Goal: Contribute content: Contribute content

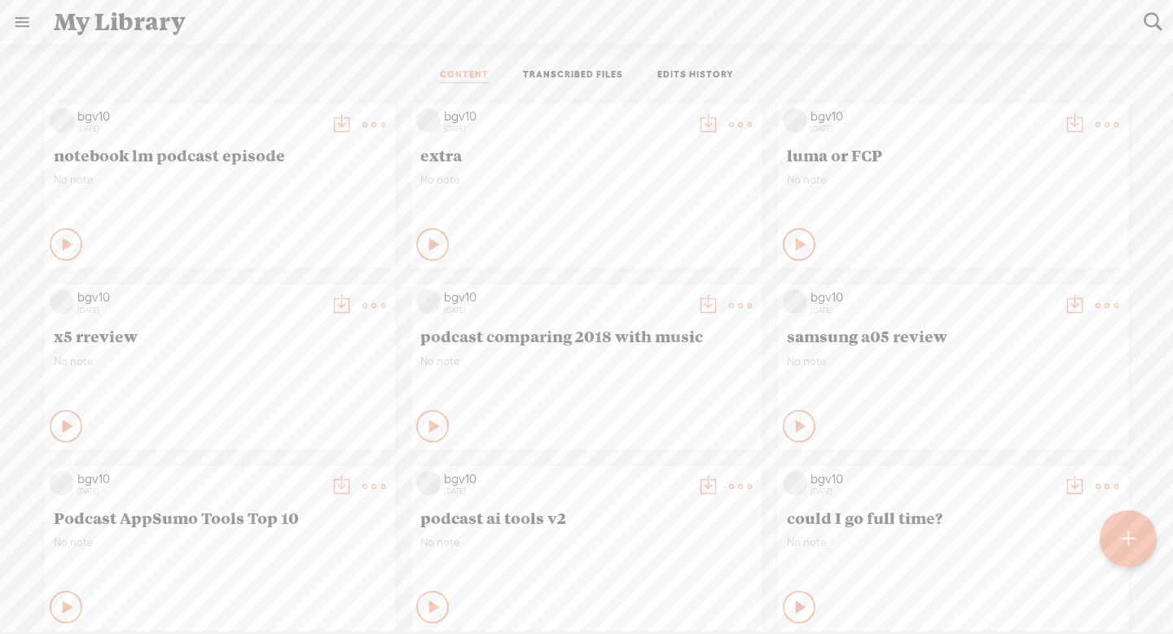
click at [1122, 545] on t at bounding box center [1129, 539] width 14 height 36
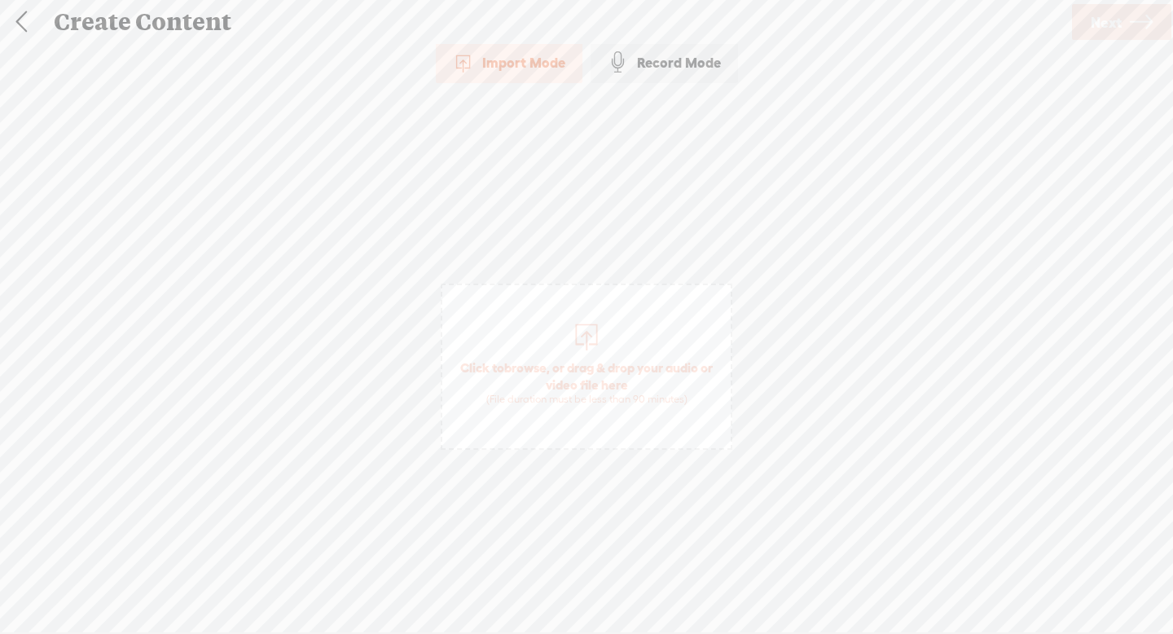
click at [697, 65] on div "Record Mode" at bounding box center [664, 62] width 147 height 41
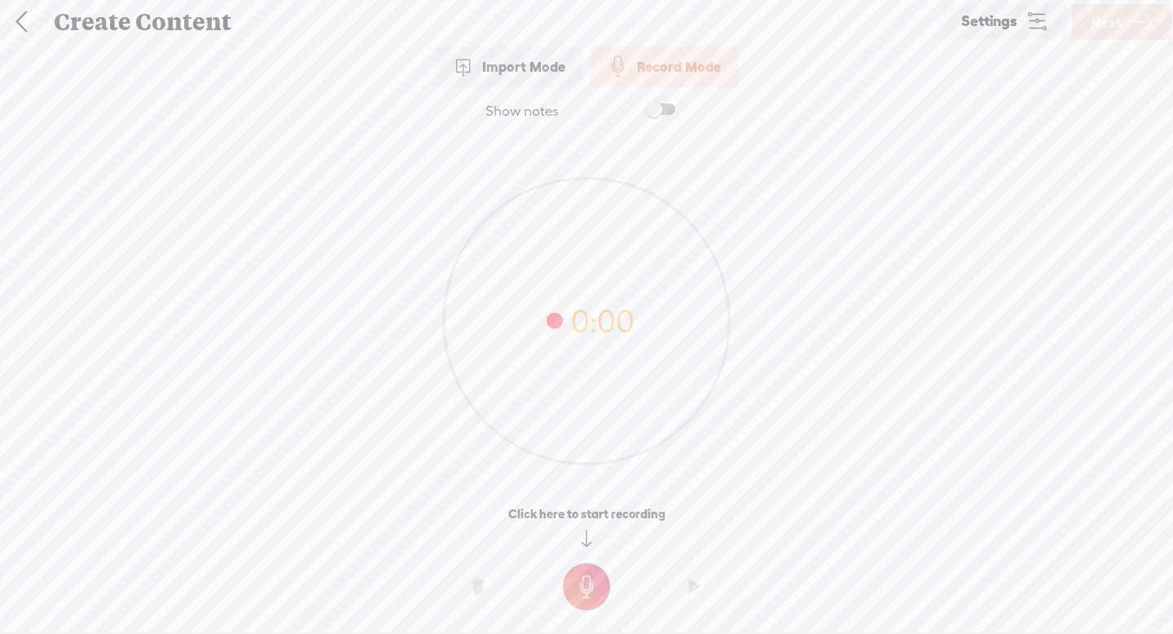
click at [1002, 15] on span "Settings" at bounding box center [990, 21] width 56 height 15
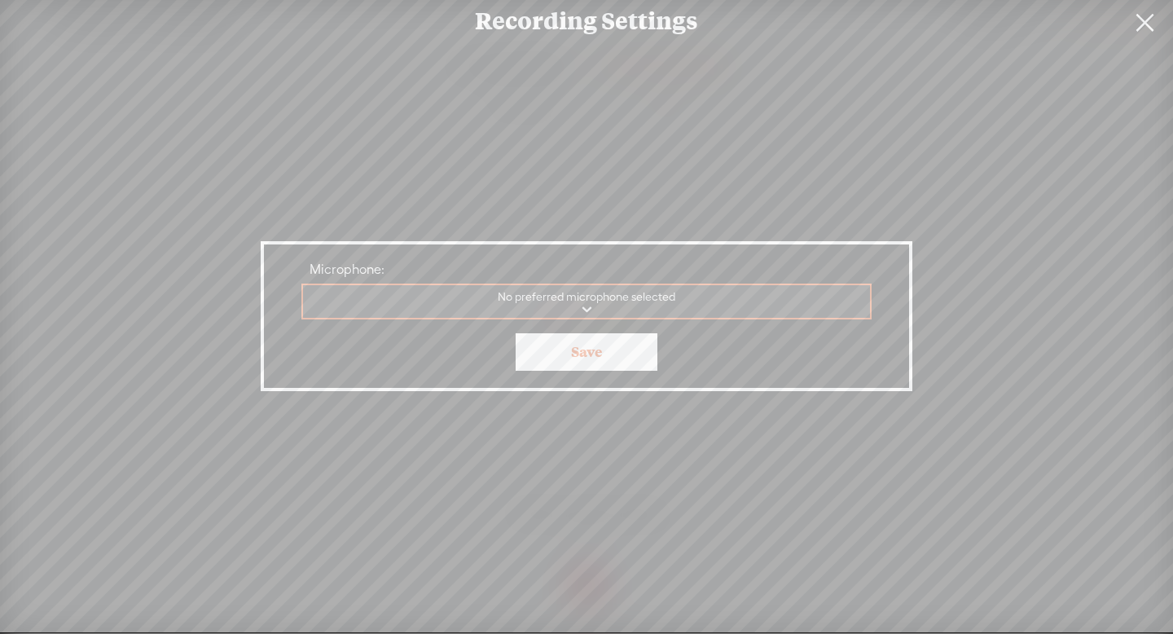
click at [696, 306] on select "MacBook Air Microphone Filmage Audio Device Gemoo Speaker Speaker Audio Recorde…" at bounding box center [587, 301] width 569 height 33
select select "819eefa94f758860176480a1b453e0597ead9ebb72e22223a28c2bc62297a794"
click at [303, 285] on select "MacBook Air Microphone Filmage Audio Device Gemoo Speaker Speaker Audio Recorde…" at bounding box center [587, 301] width 569 height 33
click at [627, 349] on link "Save" at bounding box center [587, 351] width 142 height 37
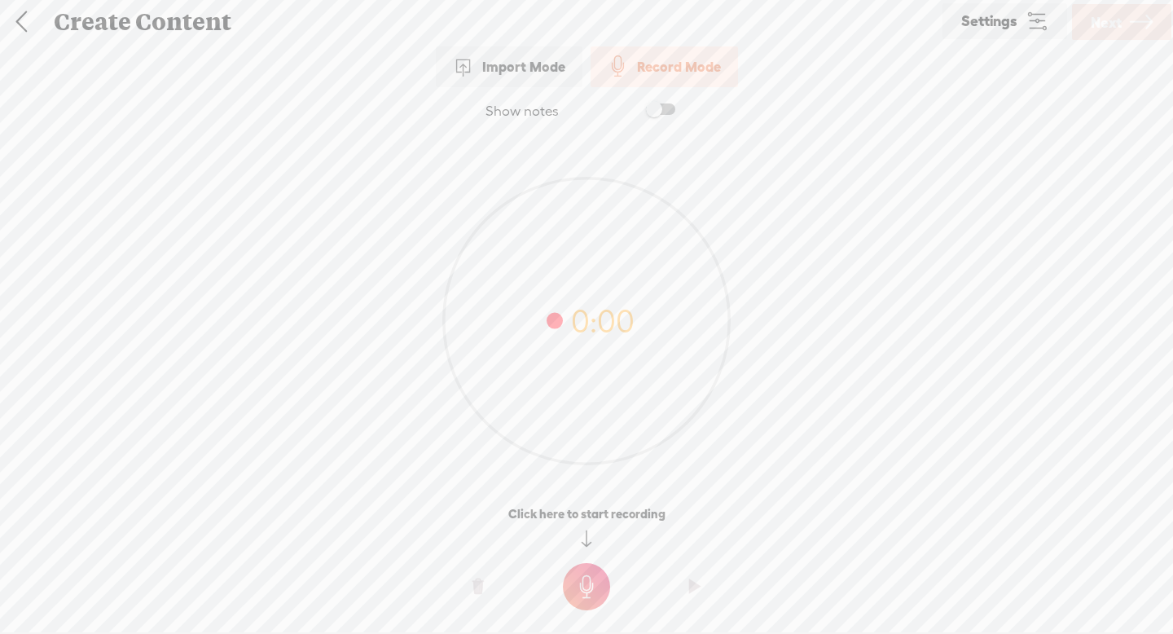
click at [582, 579] on t at bounding box center [586, 586] width 47 height 47
click at [601, 598] on t at bounding box center [586, 597] width 47 height 47
click at [1142, 30] on icon at bounding box center [1141, 23] width 23 height 42
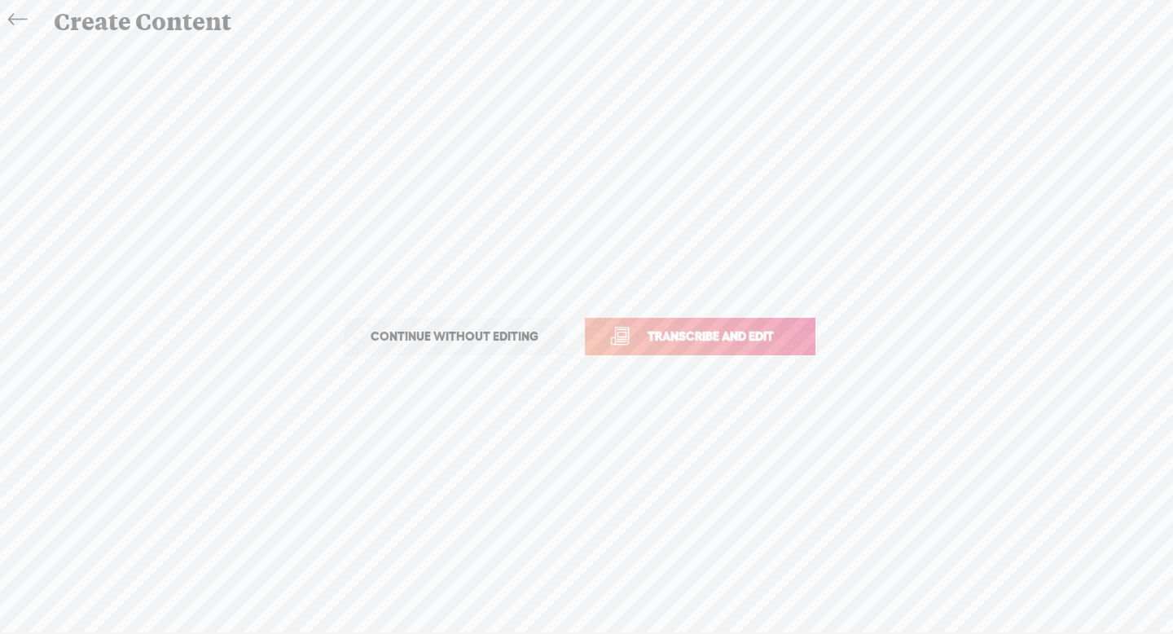
click at [764, 337] on span "Transcribe and edit" at bounding box center [711, 336] width 161 height 19
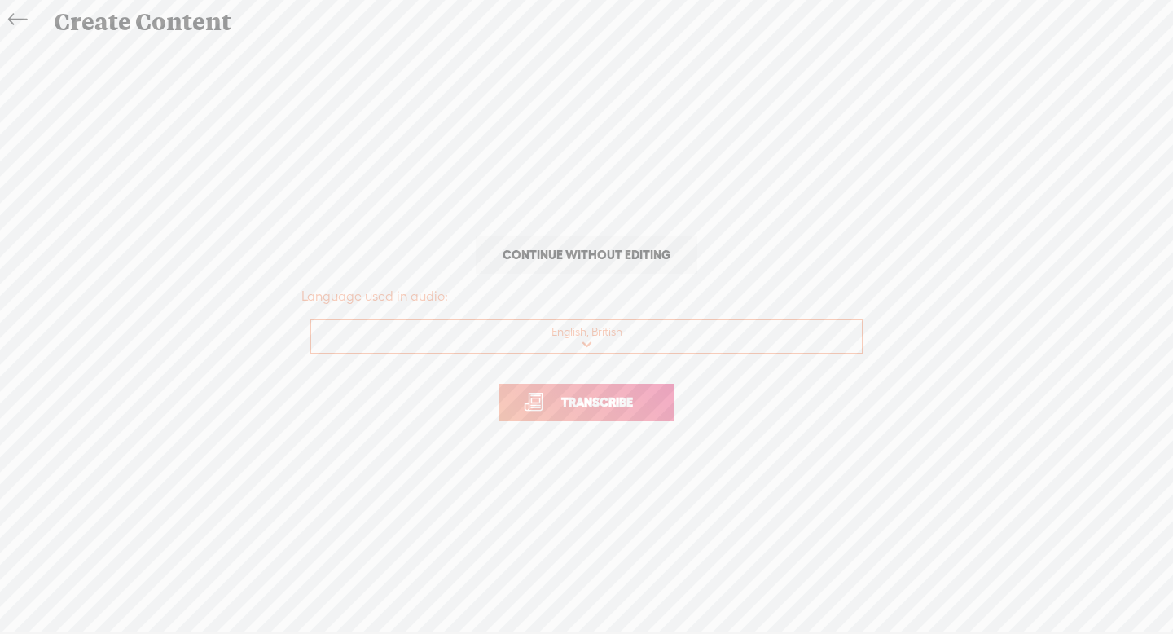
click at [620, 253] on span "Continue without editing" at bounding box center [587, 255] width 202 height 23
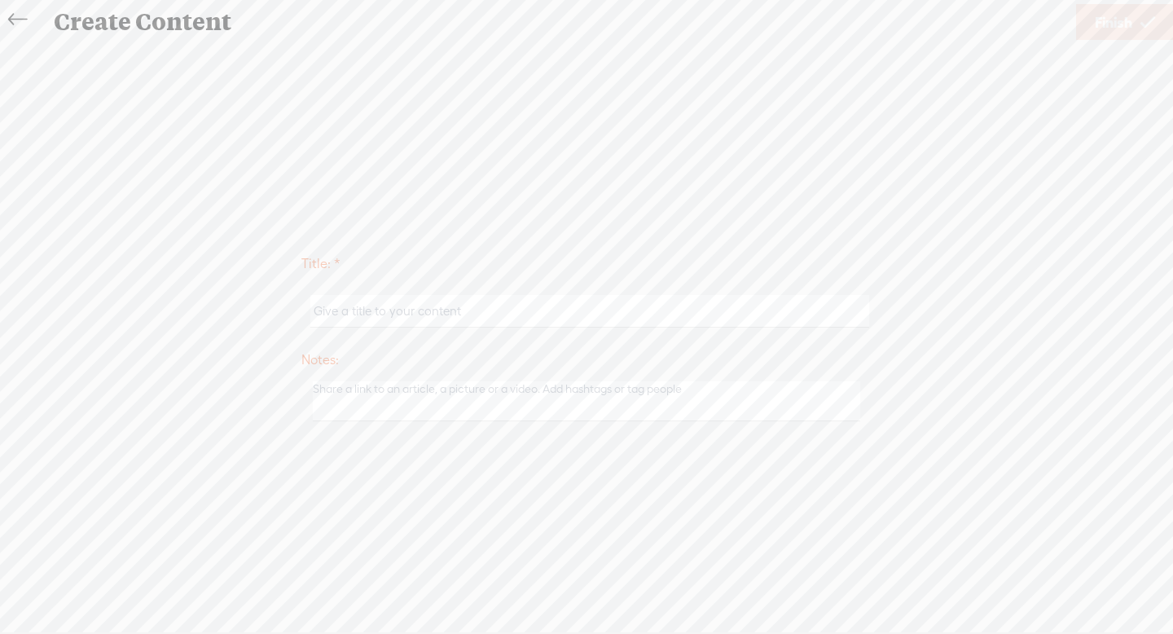
click at [599, 305] on input "text" at bounding box center [589, 311] width 558 height 32
type input "test manvo"
click at [1110, 24] on span "Finish" at bounding box center [1113, 23] width 37 height 42
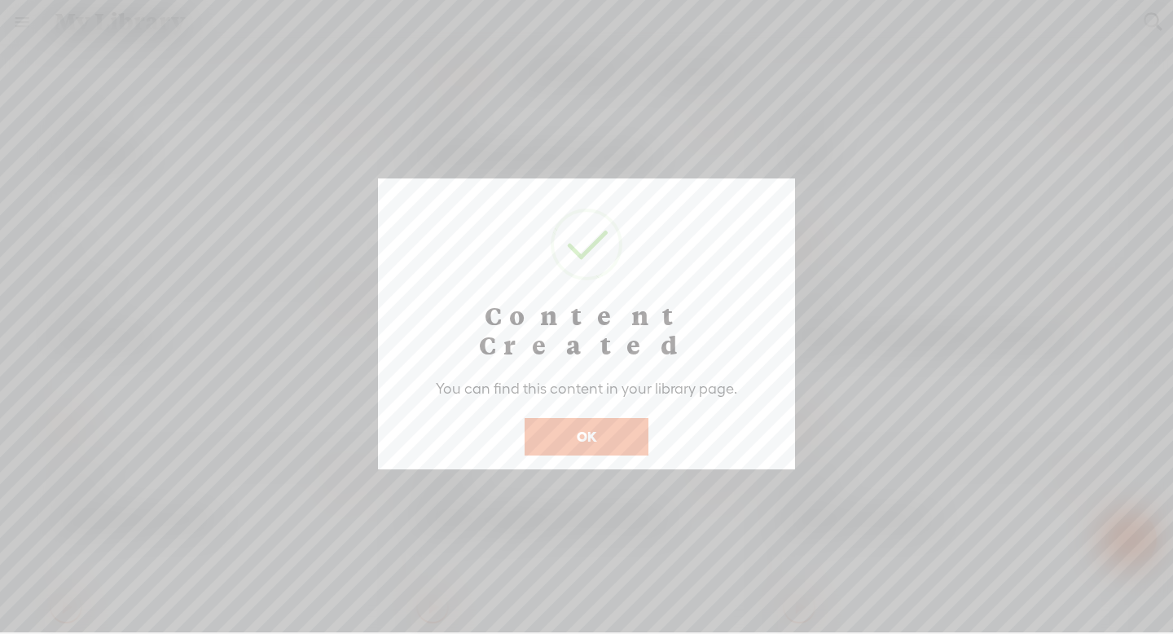
click at [606, 418] on button "OK" at bounding box center [587, 436] width 124 height 37
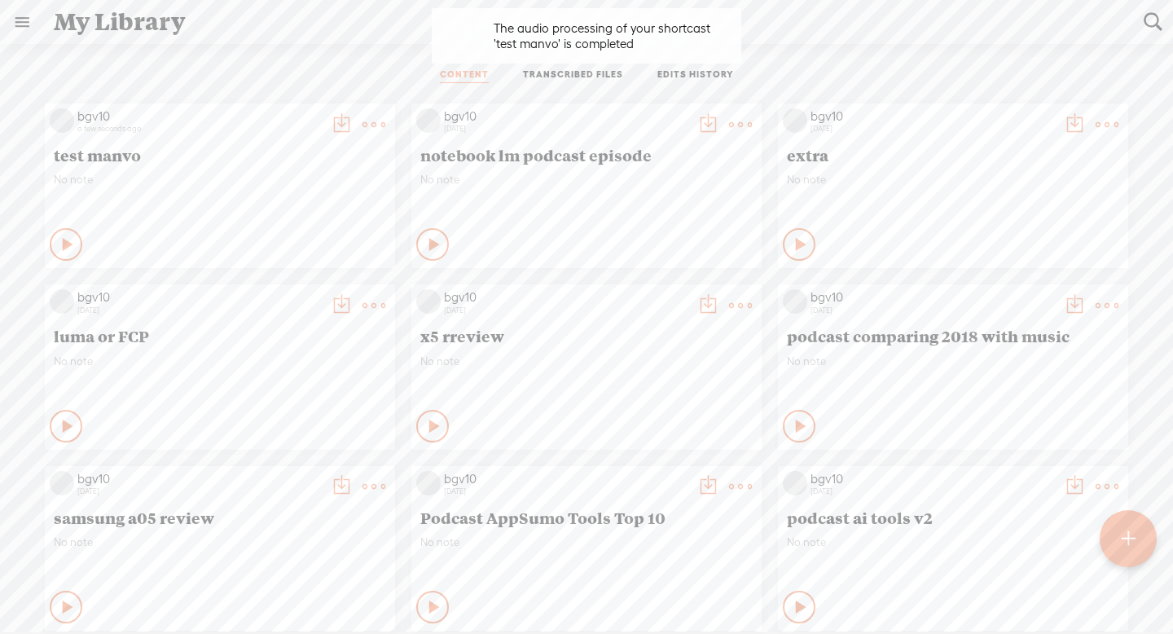
click at [67, 241] on icon at bounding box center [68, 244] width 16 height 16
click at [376, 127] on t at bounding box center [374, 124] width 23 height 23
click at [277, 290] on link "Delete" at bounding box center [296, 291] width 163 height 37
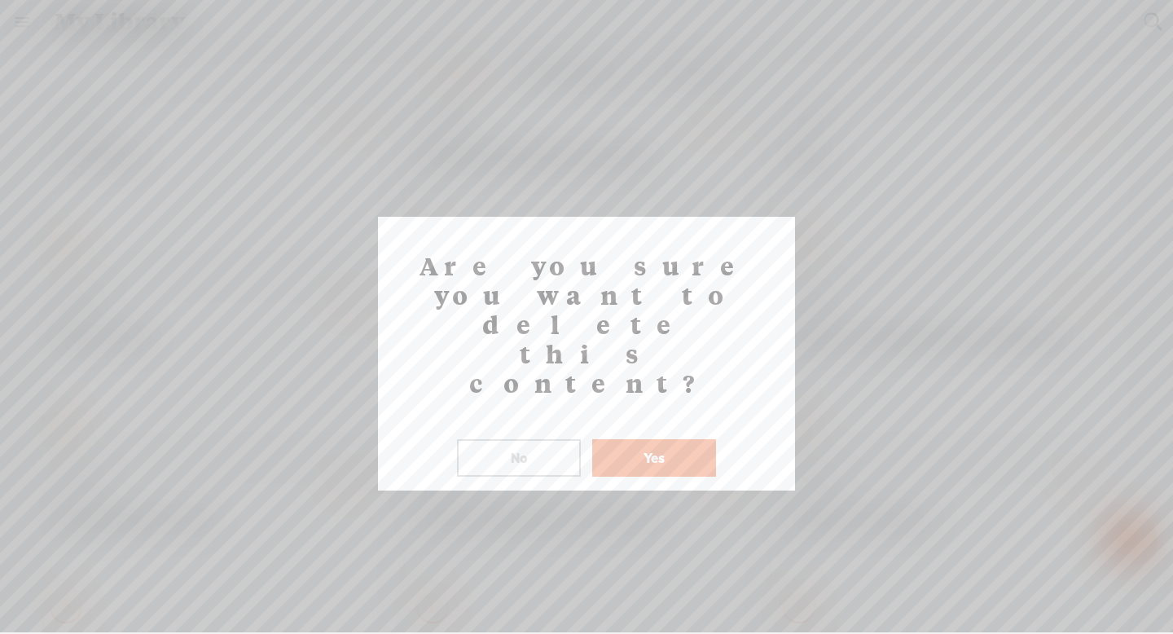
click at [641, 439] on button "Yes" at bounding box center [654, 457] width 124 height 37
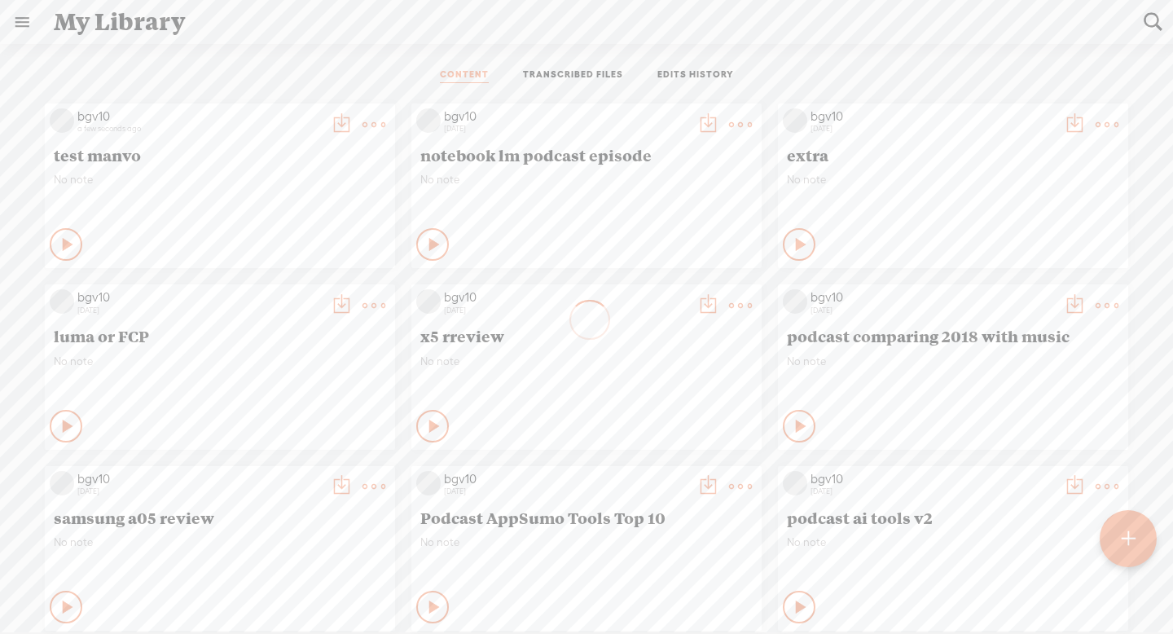
click at [1136, 552] on div at bounding box center [1128, 538] width 57 height 57
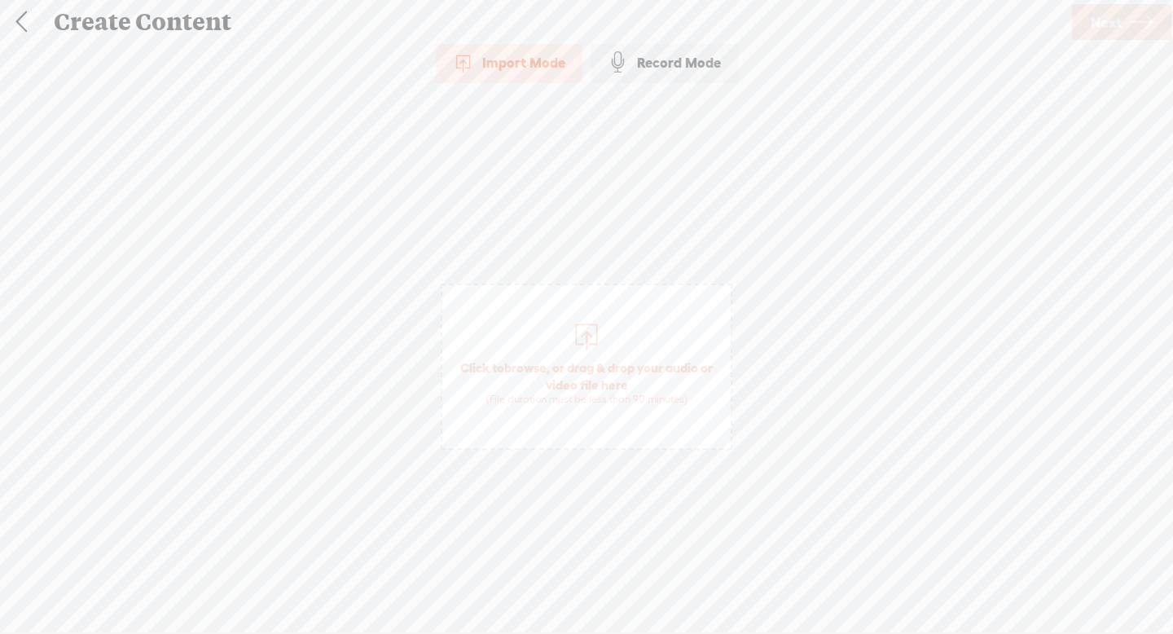
click at [652, 65] on div "Record Mode" at bounding box center [664, 62] width 147 height 41
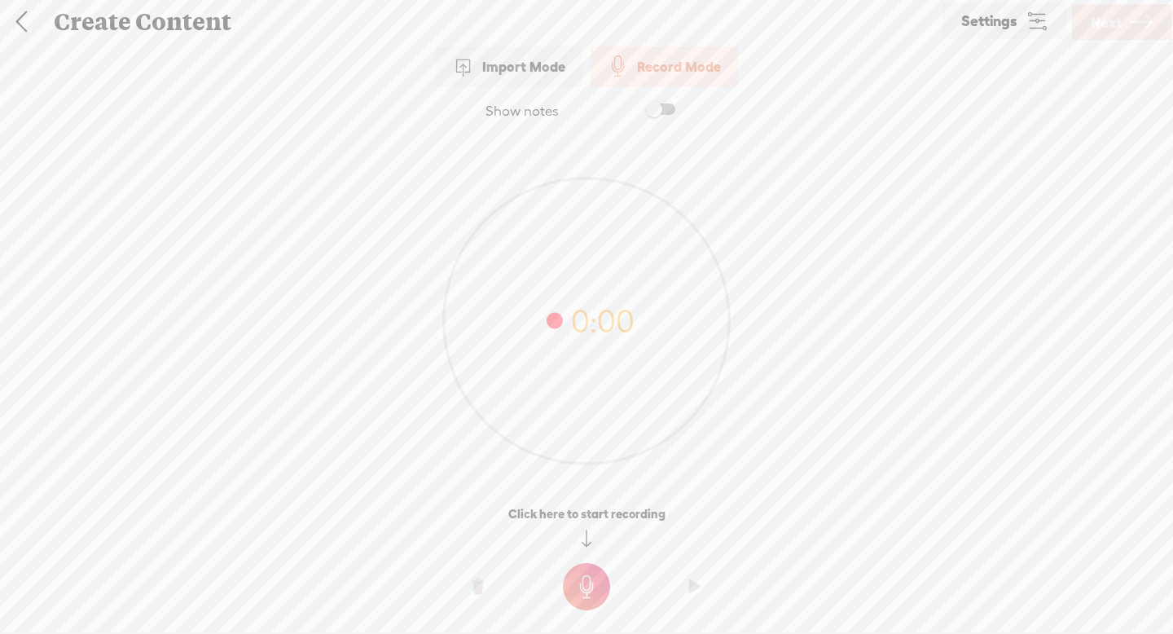
click at [974, 23] on span "Settings" at bounding box center [990, 21] width 56 height 15
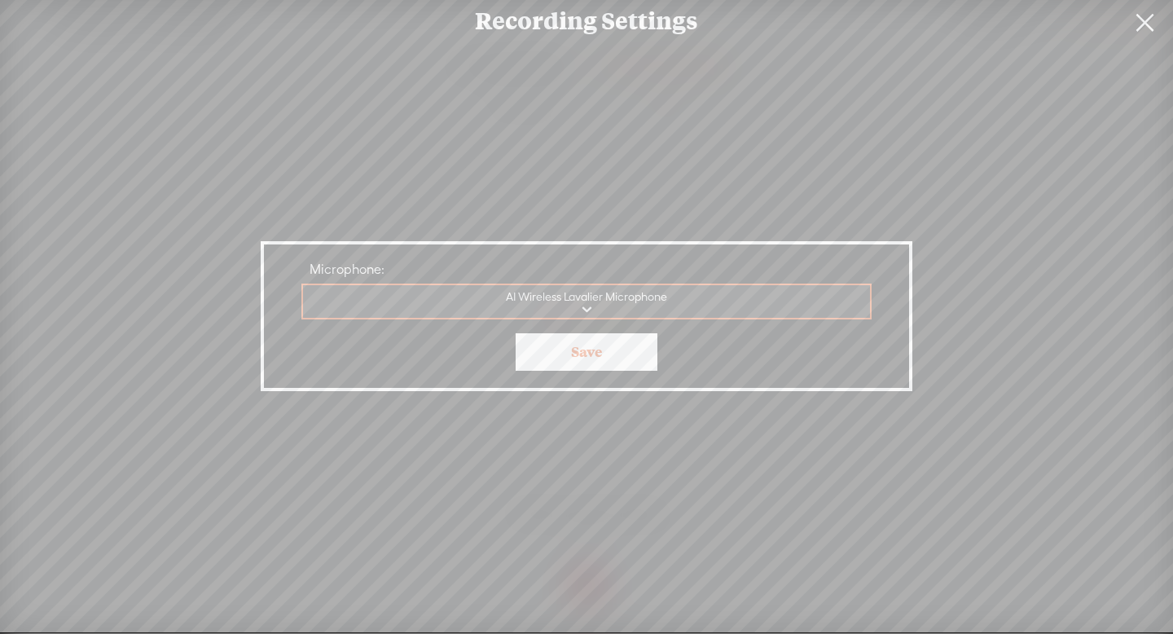
click at [652, 298] on select "MacBook Air Microphone Filmage Audio Device Gemoo Speaker Speaker Audio Recorde…" at bounding box center [587, 301] width 569 height 33
click at [303, 285] on select "MacBook Air Microphone Filmage Audio Device Gemoo Speaker Speaker Audio Recorde…" at bounding box center [587, 301] width 569 height 33
click at [581, 343] on link "Save" at bounding box center [587, 351] width 142 height 37
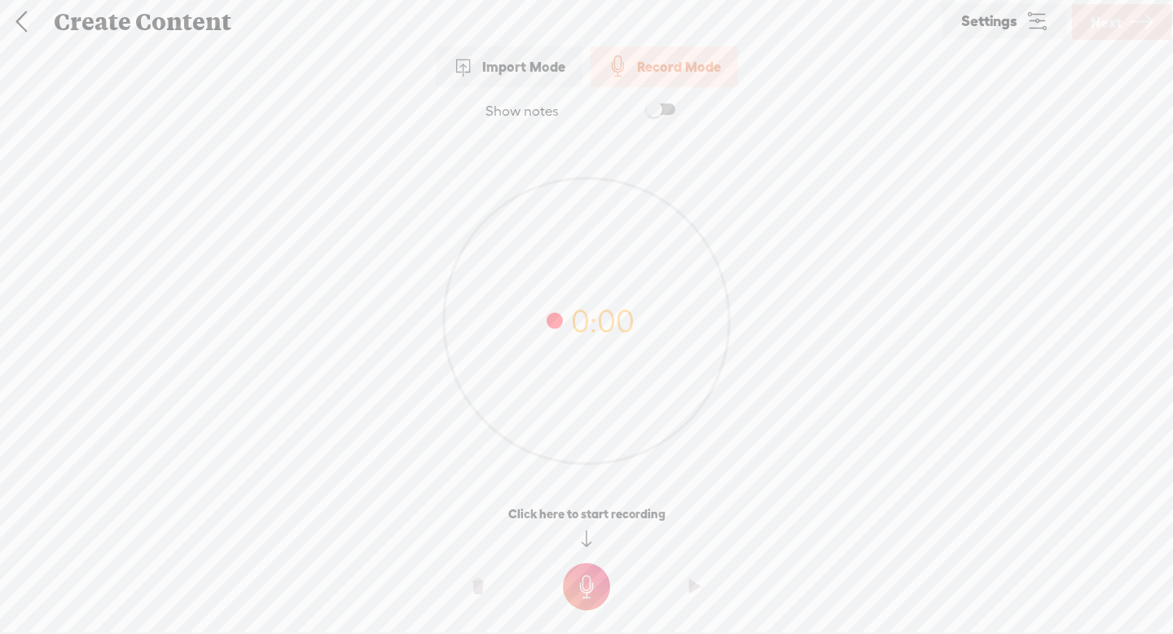
click at [586, 573] on t at bounding box center [586, 586] width 47 height 47
click at [579, 589] on t at bounding box center [586, 597] width 47 height 47
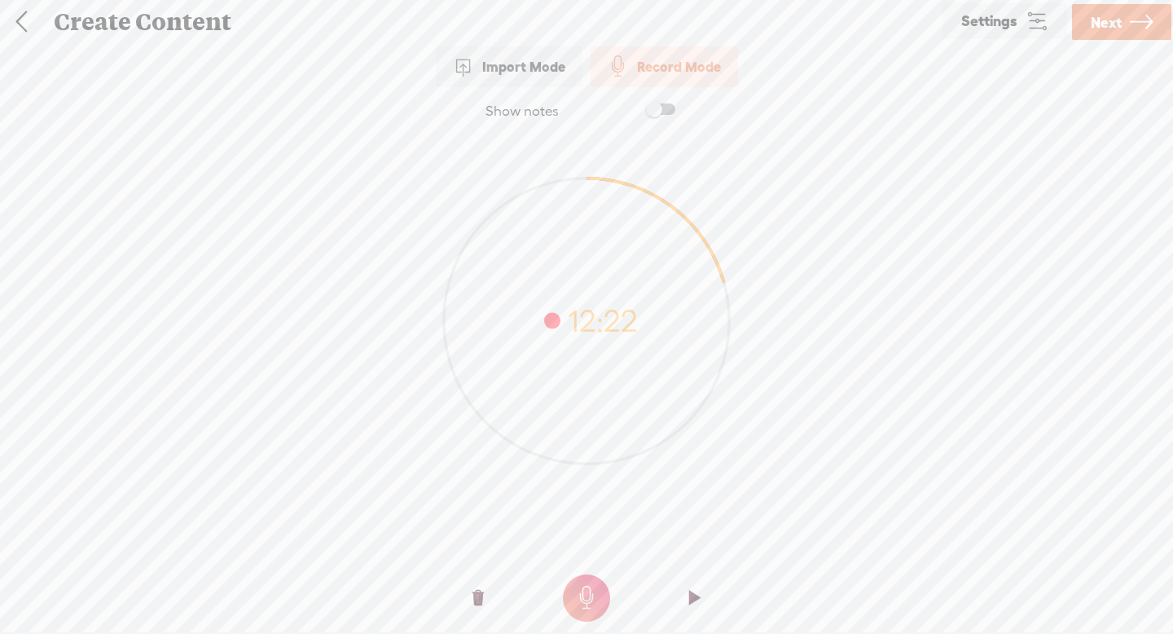
click at [1107, 28] on span "Next" at bounding box center [1106, 23] width 31 height 42
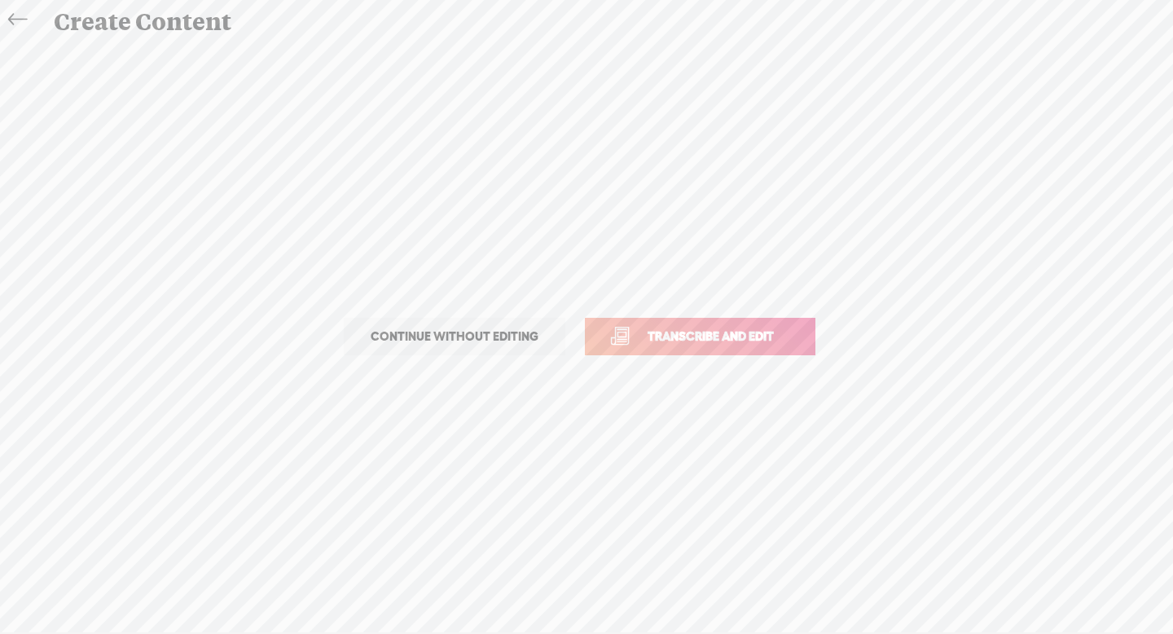
click at [691, 350] on link "Transcribe and edit" at bounding box center [700, 336] width 231 height 37
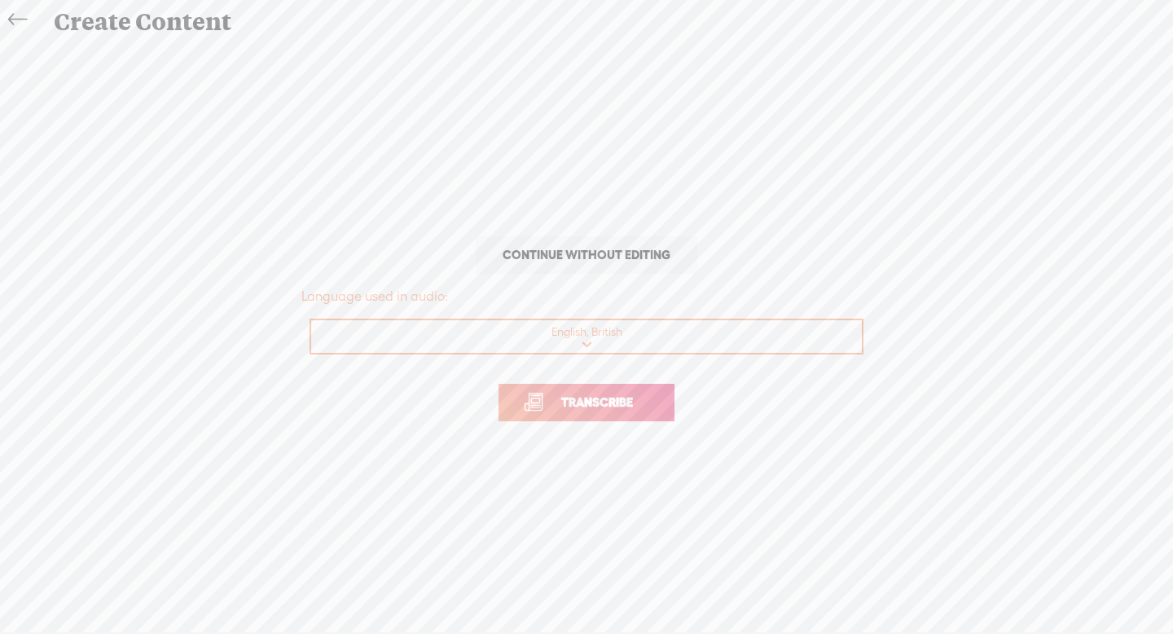
click at [626, 407] on span "Transcribe" at bounding box center [597, 402] width 106 height 19
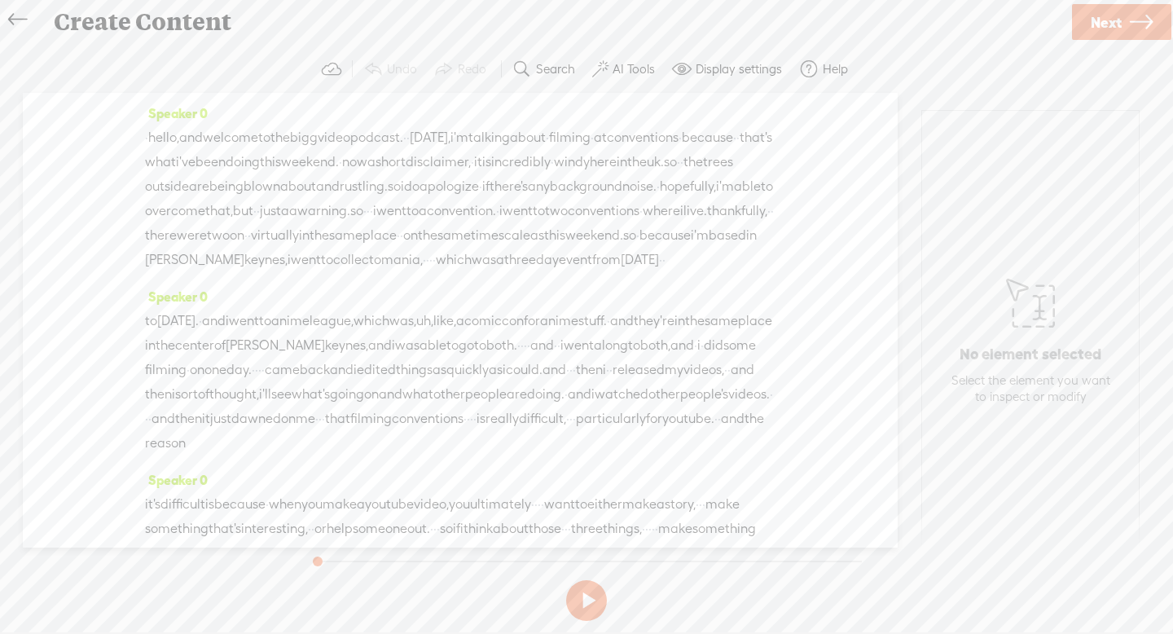
click at [1100, 29] on span "Next" at bounding box center [1106, 23] width 31 height 42
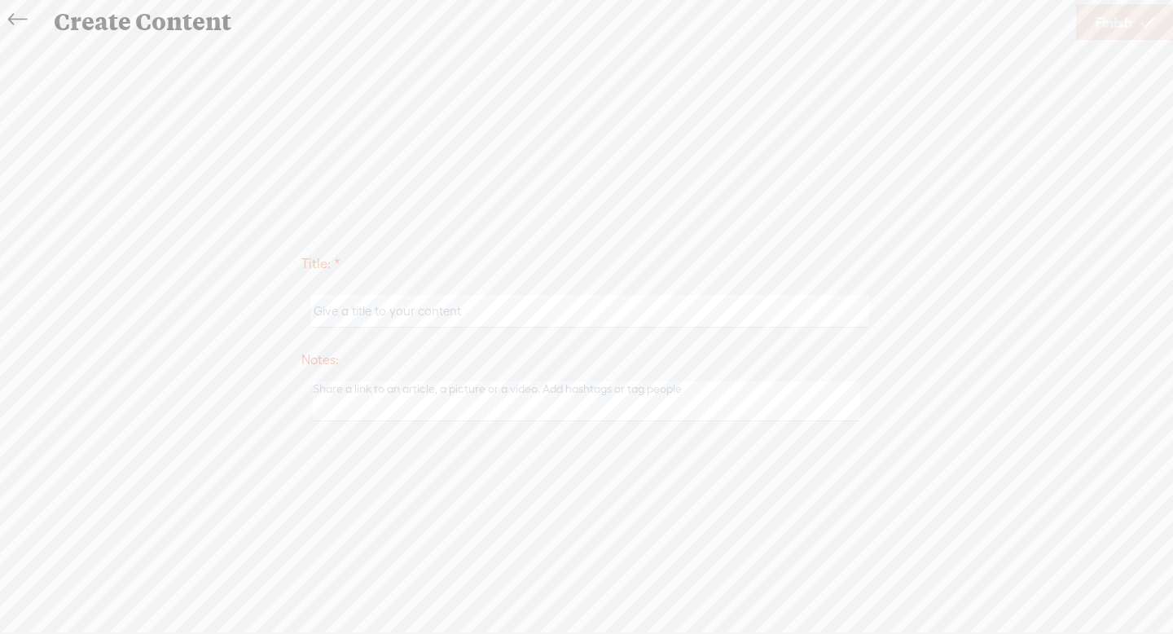
click at [725, 323] on input "text" at bounding box center [589, 311] width 558 height 32
type input "conventions podcast"
click at [1115, 22] on span "Finish" at bounding box center [1113, 23] width 37 height 42
